Goal: Task Accomplishment & Management: Manage account settings

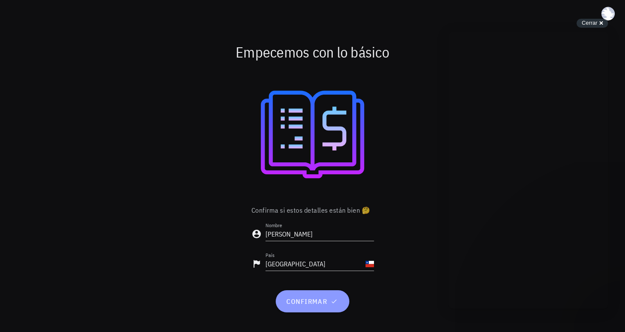
click at [316, 305] on span "confirmar" at bounding box center [312, 301] width 53 height 9
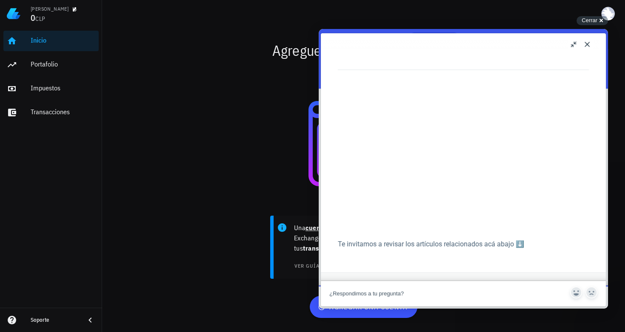
scroll to position [743, 0]
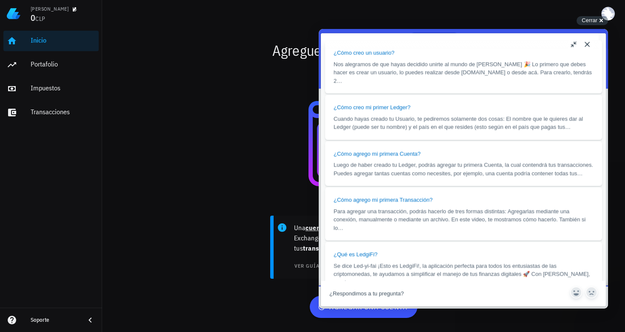
click at [589, 43] on button "Close" at bounding box center [588, 44] width 14 height 14
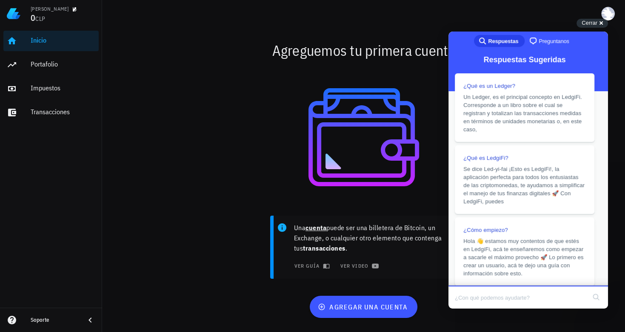
scroll to position [666, 0]
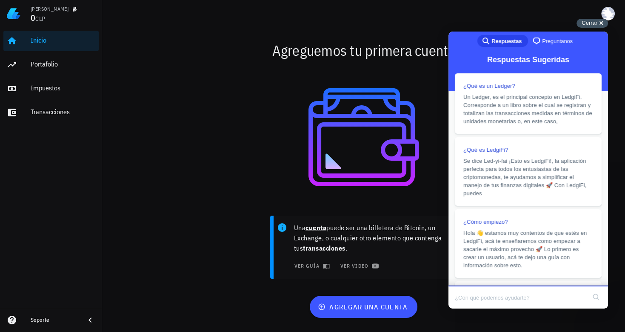
click at [601, 20] on div "Cerrar cross-small" at bounding box center [593, 23] width 32 height 9
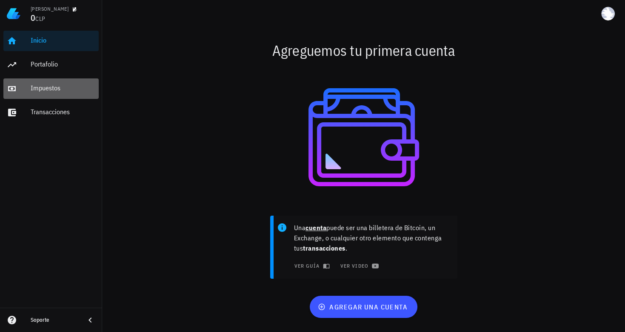
click at [58, 84] on div "Impuestos" at bounding box center [63, 88] width 65 height 8
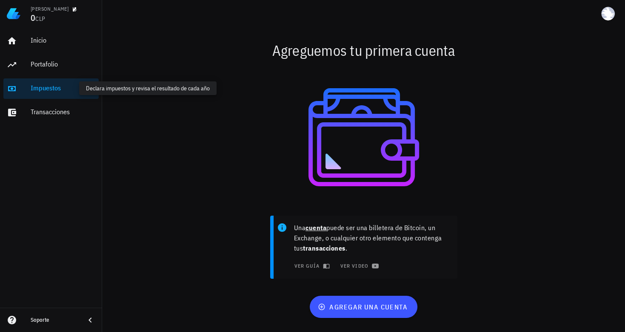
click at [48, 85] on div "Impuestos" at bounding box center [63, 88] width 65 height 8
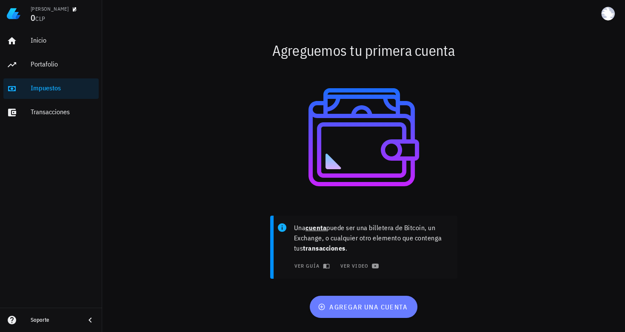
click at [352, 309] on span "agregar una cuenta" at bounding box center [364, 306] width 88 height 9
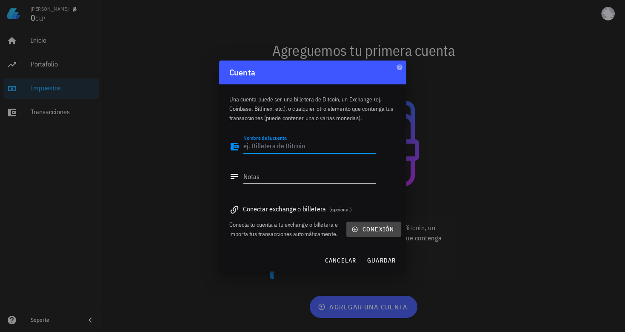
click at [356, 226] on icon "button" at bounding box center [355, 229] width 7 height 7
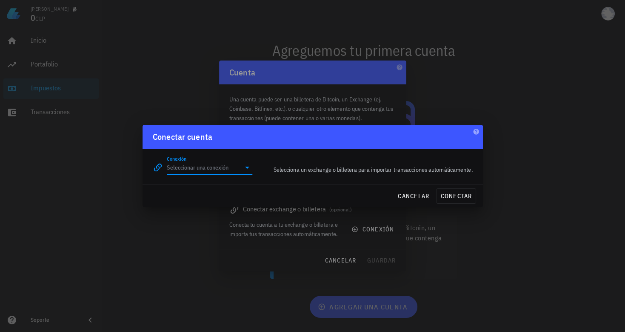
click at [236, 172] on input "Conexión" at bounding box center [204, 168] width 74 height 14
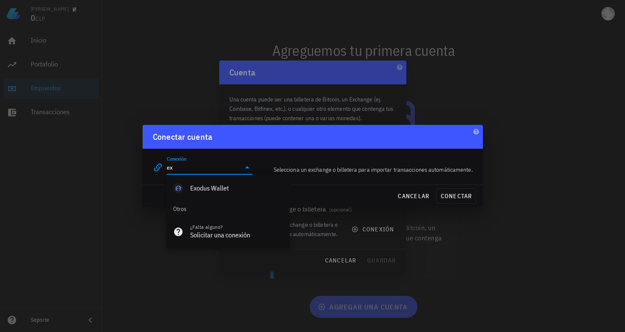
type input "e"
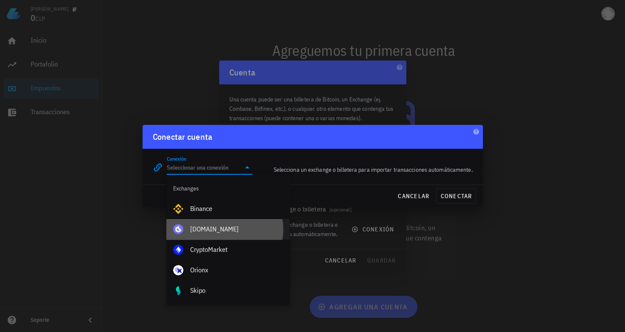
click at [210, 229] on div "[DOMAIN_NAME]" at bounding box center [236, 229] width 93 height 8
type input "[DOMAIN_NAME]"
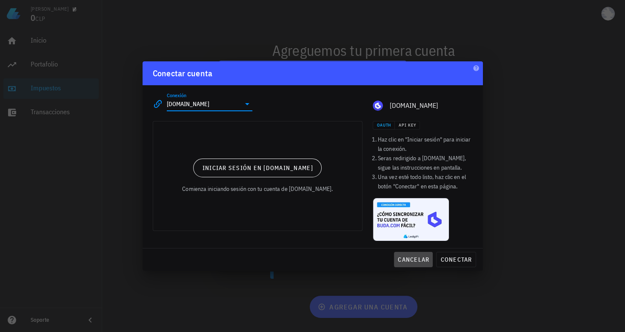
click at [421, 262] on span "cancelar" at bounding box center [414, 259] width 32 height 8
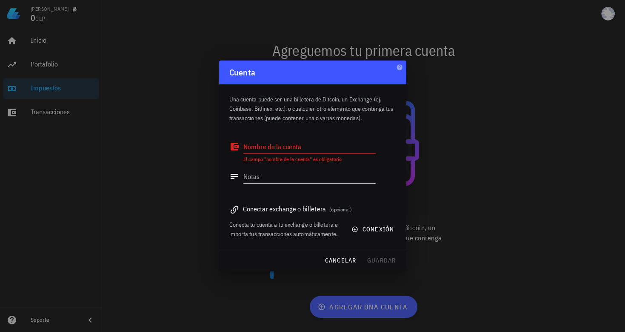
click at [607, 17] on div at bounding box center [312, 166] width 625 height 332
click at [486, 175] on div at bounding box center [312, 166] width 625 height 332
click at [351, 257] on span "cancelar" at bounding box center [340, 260] width 32 height 8
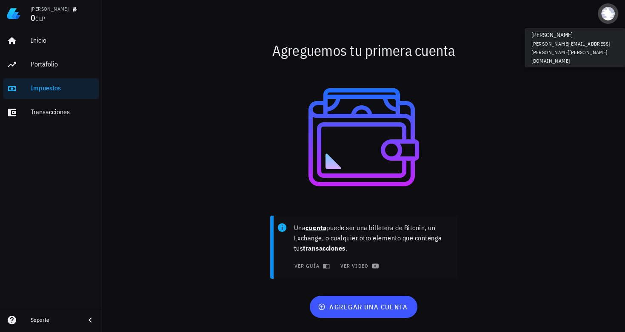
click at [614, 19] on span "button" at bounding box center [608, 14] width 20 height 14
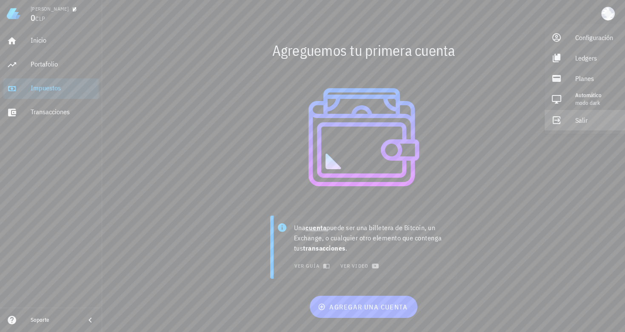
click at [582, 120] on div "Salir" at bounding box center [597, 120] width 43 height 17
